Goal: Transaction & Acquisition: Purchase product/service

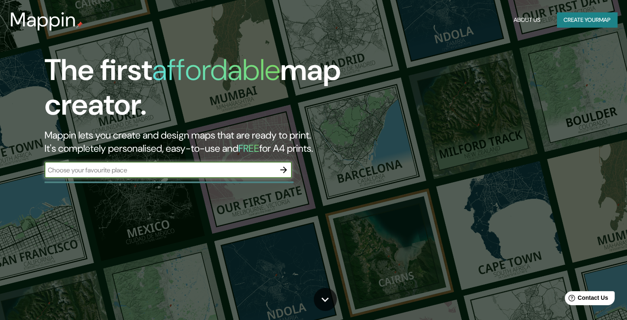
click at [115, 172] on input "text" at bounding box center [160, 169] width 231 height 9
click at [284, 165] on icon "button" at bounding box center [284, 170] width 10 height 10
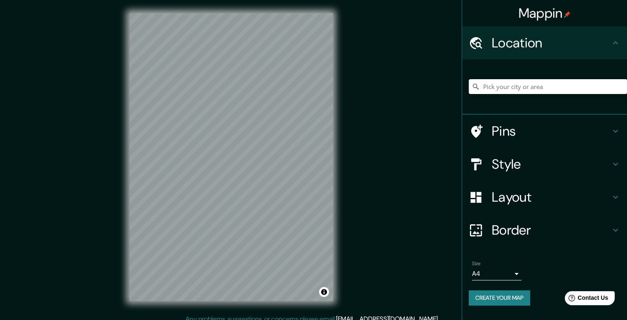
click at [512, 89] on input "Pick your city or area" at bounding box center [548, 86] width 158 height 15
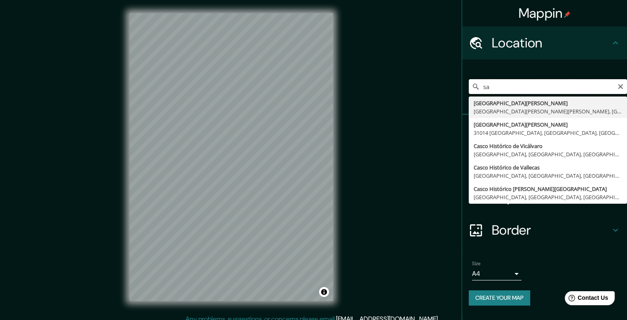
type input "s"
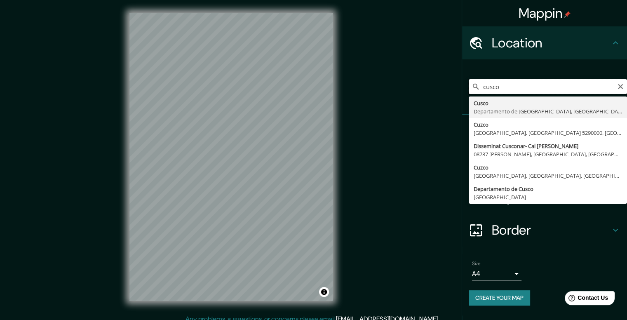
drag, startPoint x: 510, startPoint y: 89, endPoint x: 545, endPoint y: 90, distance: 34.7
click at [545, 90] on input "cusco" at bounding box center [548, 86] width 158 height 15
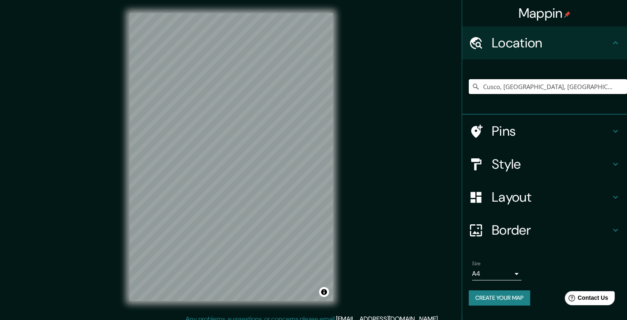
type input "Cusco, [GEOGRAPHIC_DATA], [GEOGRAPHIC_DATA]"
click at [448, 59] on div "Mappin Location Cusco, Departamento de Cusco, Perú Cusco Departamento de Cusco,…" at bounding box center [313, 164] width 627 height 328
click at [529, 133] on h4 "Pins" at bounding box center [551, 131] width 119 height 17
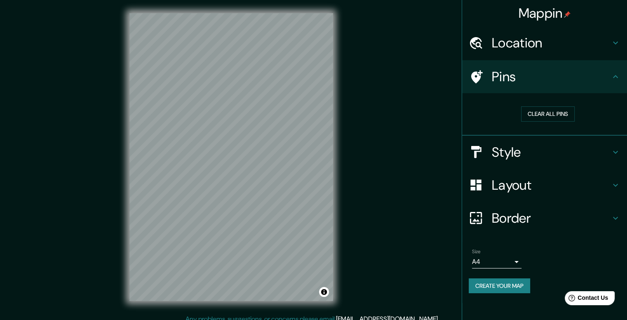
click at [523, 85] on h4 "Pins" at bounding box center [551, 76] width 119 height 17
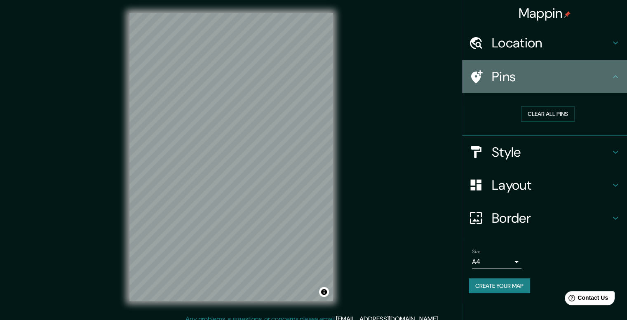
click at [585, 82] on h4 "Pins" at bounding box center [551, 76] width 119 height 17
click at [611, 78] on icon at bounding box center [616, 77] width 10 height 10
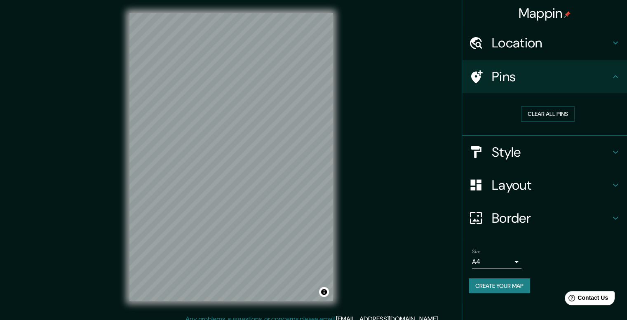
click at [613, 80] on icon at bounding box center [616, 77] width 10 height 10
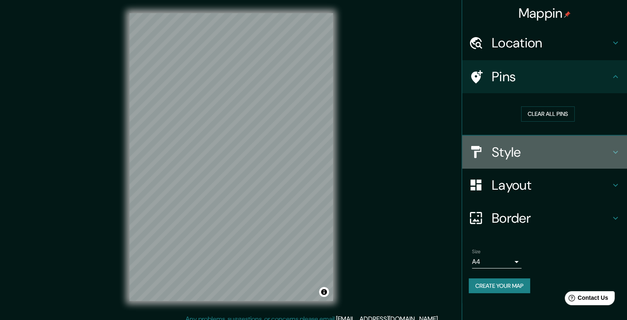
click at [543, 162] on div "Style" at bounding box center [544, 152] width 165 height 33
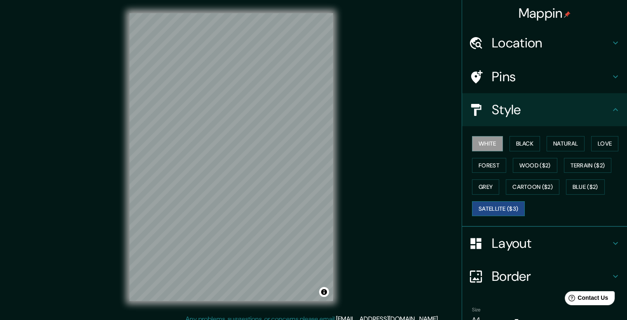
click at [497, 208] on button "Satellite ($3)" at bounding box center [498, 208] width 53 height 15
click at [485, 146] on button "White" at bounding box center [487, 143] width 31 height 15
click at [503, 210] on button "Satellite ($3)" at bounding box center [498, 208] width 53 height 15
click at [516, 70] on h4 "Pins" at bounding box center [551, 76] width 119 height 17
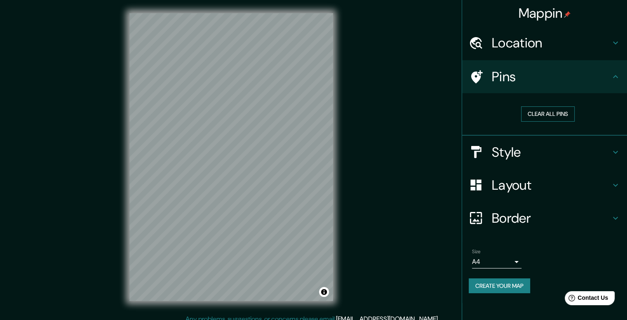
click at [539, 116] on button "Clear all pins" at bounding box center [548, 113] width 54 height 15
click at [527, 83] on h4 "Pins" at bounding box center [551, 76] width 119 height 17
click at [524, 151] on h4 "Style" at bounding box center [551, 152] width 119 height 17
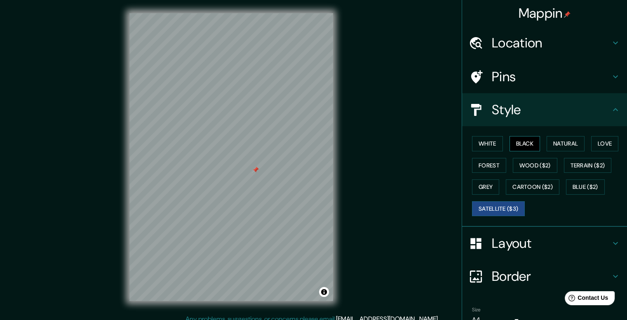
click at [510, 138] on button "Black" at bounding box center [525, 143] width 31 height 15
click at [559, 141] on button "Natural" at bounding box center [566, 143] width 38 height 15
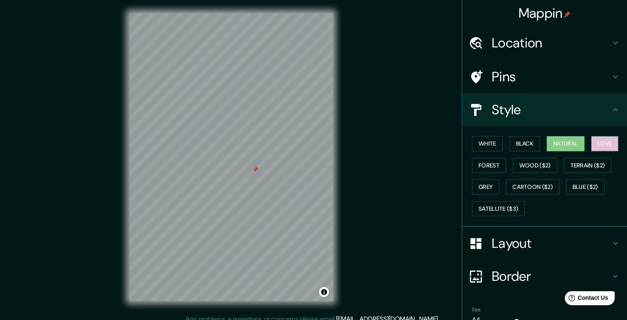
click at [594, 143] on button "Love" at bounding box center [605, 143] width 27 height 15
click at [486, 168] on button "Forest" at bounding box center [489, 165] width 34 height 15
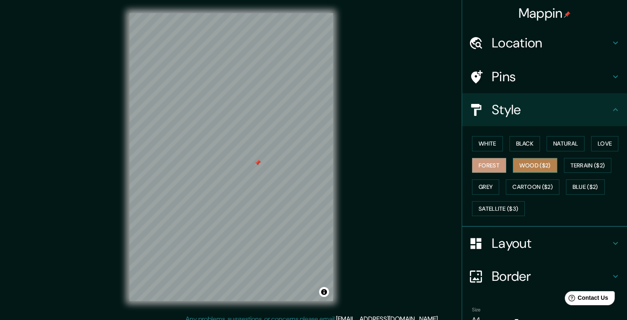
click at [527, 165] on button "Wood ($2)" at bounding box center [535, 165] width 45 height 15
click at [568, 166] on button "Terrain ($2)" at bounding box center [588, 165] width 48 height 15
click at [525, 163] on button "Wood ($2)" at bounding box center [535, 165] width 45 height 15
click at [585, 159] on button "Terrain ($2)" at bounding box center [588, 165] width 48 height 15
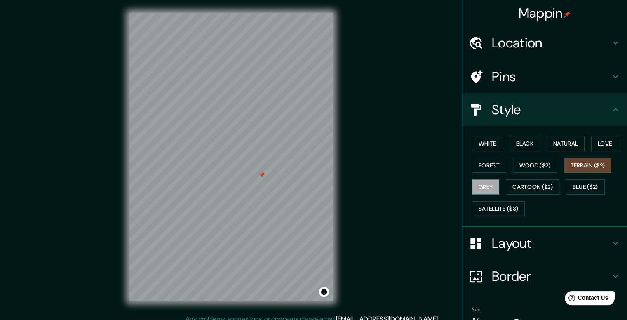
click at [479, 182] on button "Grey" at bounding box center [485, 186] width 27 height 15
click at [509, 187] on button "Cartoon ($2)" at bounding box center [533, 186] width 54 height 15
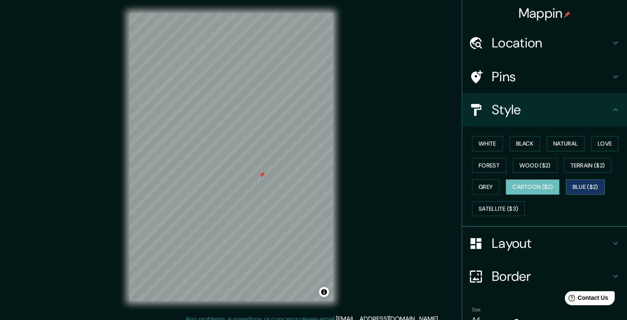
click at [576, 189] on button "Blue ($2)" at bounding box center [585, 186] width 39 height 15
click at [473, 141] on button "White" at bounding box center [487, 143] width 31 height 15
click at [577, 183] on button "Blue ($2)" at bounding box center [585, 186] width 39 height 15
click at [484, 146] on button "White" at bounding box center [487, 143] width 31 height 15
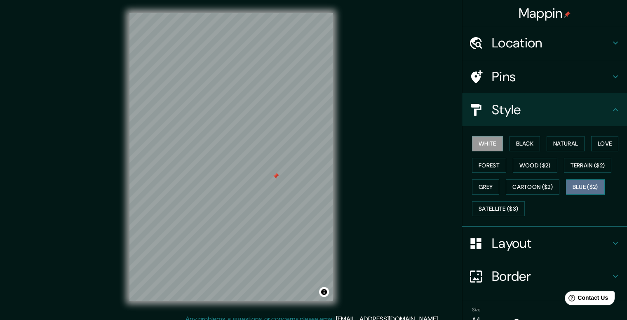
click at [578, 182] on button "Blue ($2)" at bounding box center [585, 186] width 39 height 15
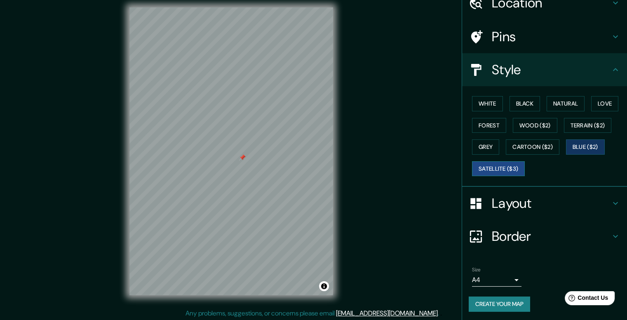
scroll to position [7, 0]
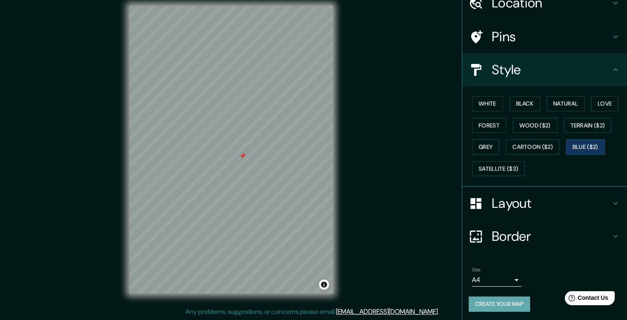
click at [503, 302] on button "Create your map" at bounding box center [499, 304] width 61 height 15
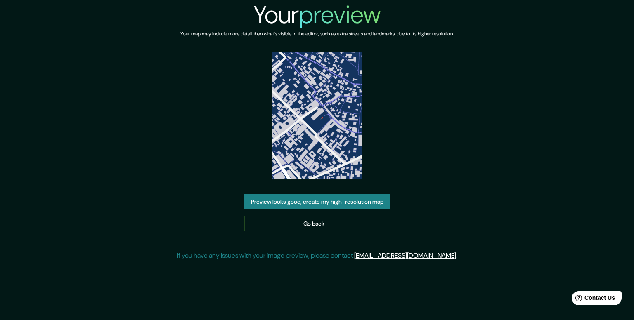
click at [307, 119] on img at bounding box center [316, 116] width 91 height 128
click at [332, 224] on link "Go back" at bounding box center [313, 223] width 139 height 15
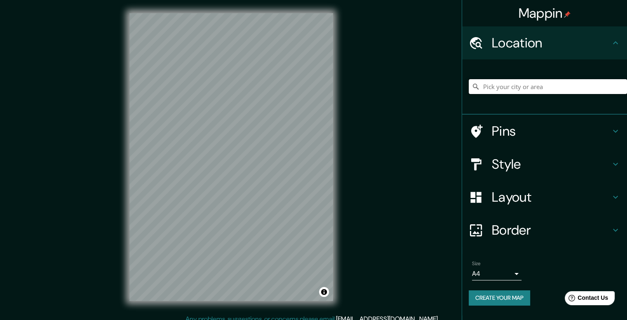
click at [511, 85] on input "Pick your city or area" at bounding box center [548, 86] width 158 height 15
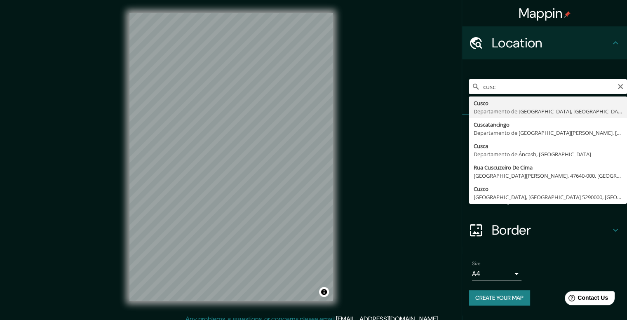
type input "Cusco, [GEOGRAPHIC_DATA], [GEOGRAPHIC_DATA]"
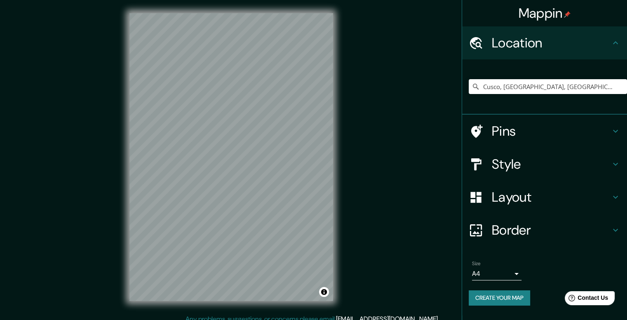
click at [535, 156] on h4 "Style" at bounding box center [551, 164] width 119 height 17
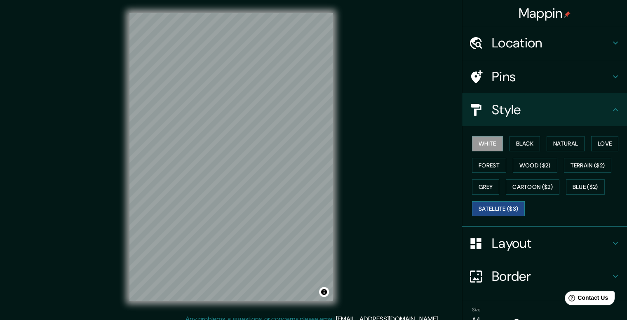
click at [502, 210] on button "Satellite ($3)" at bounding box center [498, 208] width 53 height 15
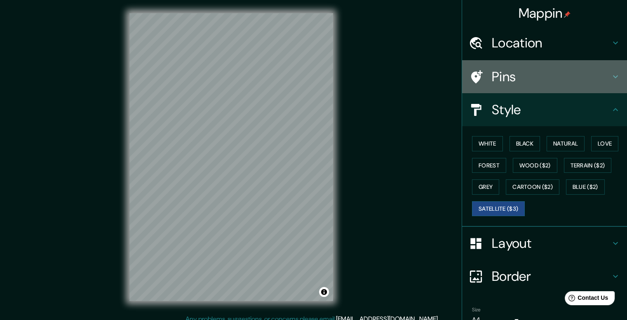
click at [550, 75] on h4 "Pins" at bounding box center [551, 76] width 119 height 17
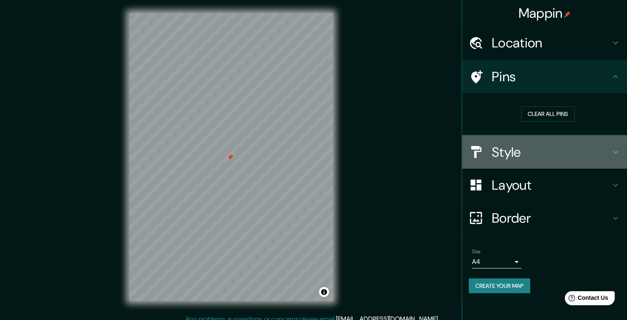
click at [516, 162] on div "Style" at bounding box center [544, 152] width 165 height 33
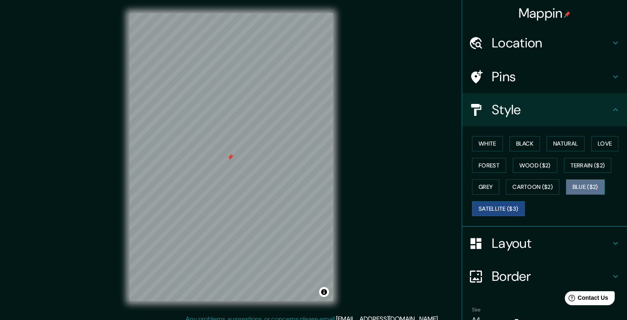
click at [581, 187] on button "Blue ($2)" at bounding box center [585, 186] width 39 height 15
